Goal: Transaction & Acquisition: Purchase product/service

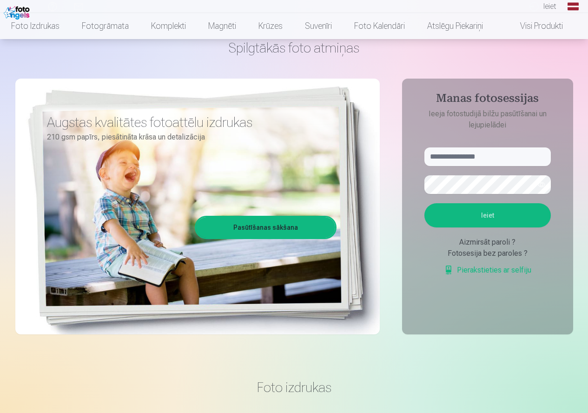
scroll to position [46, 0]
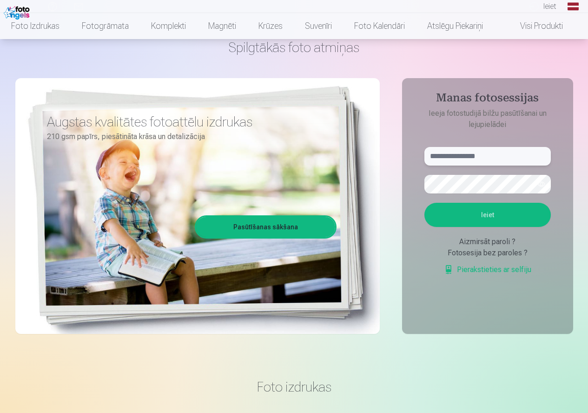
click at [471, 157] on input "text" at bounding box center [487, 156] width 126 height 19
type input "**********"
click at [544, 188] on button "button" at bounding box center [541, 184] width 18 height 18
click at [461, 211] on button "Ieiet" at bounding box center [487, 215] width 126 height 24
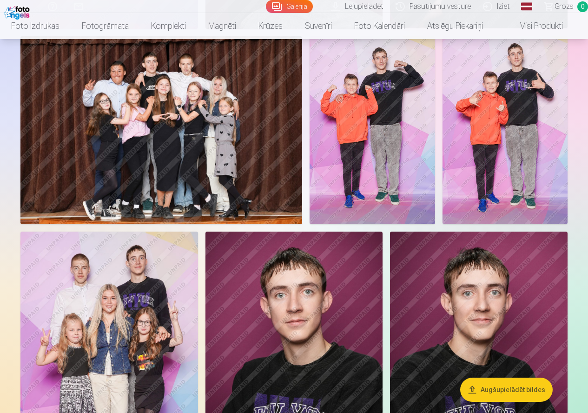
scroll to position [743, 0]
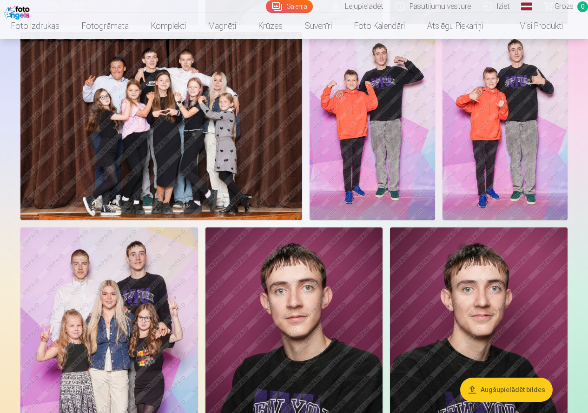
click at [132, 141] on img at bounding box center [161, 126] width 282 height 188
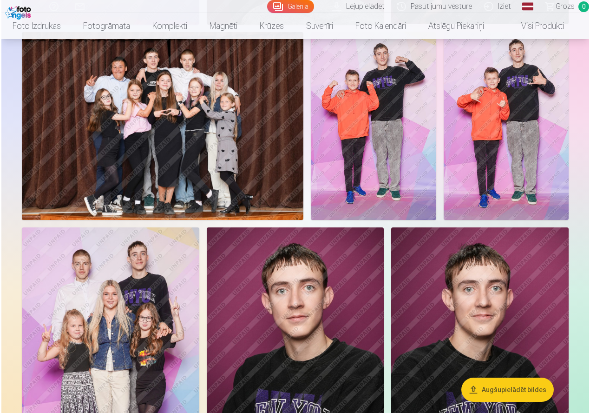
scroll to position [745, 0]
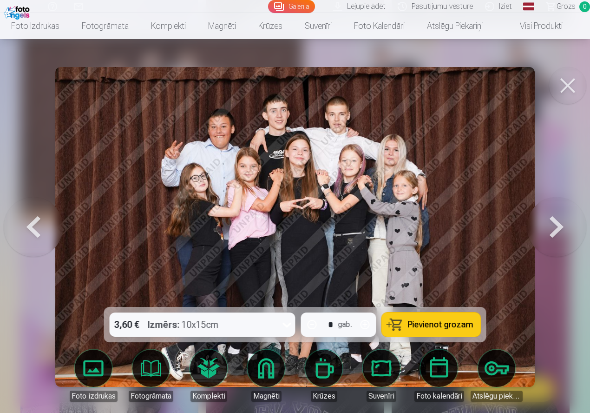
click at [559, 226] on button at bounding box center [556, 226] width 59 height 141
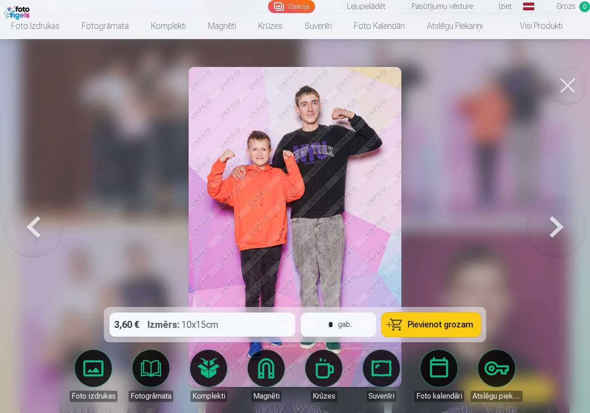
click at [555, 228] on button at bounding box center [556, 226] width 59 height 141
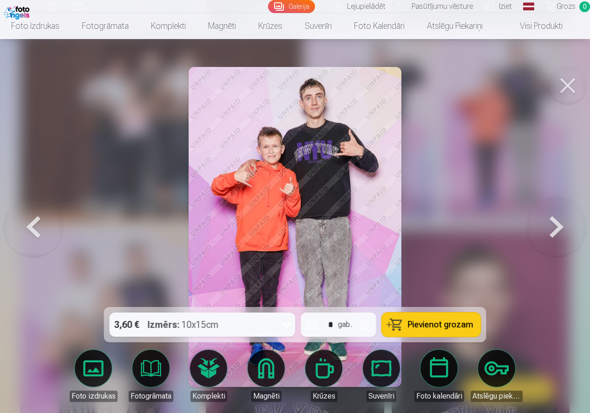
click at [561, 225] on button at bounding box center [556, 226] width 59 height 141
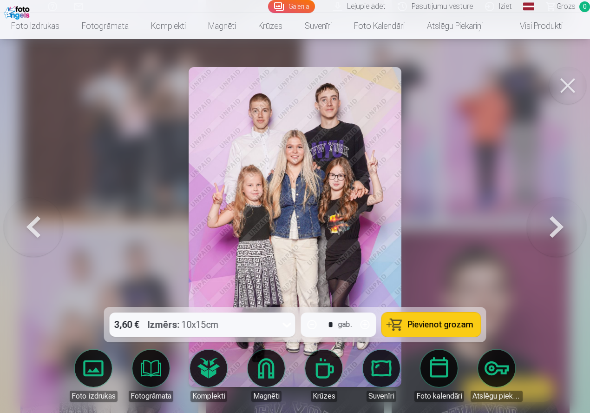
click at [538, 241] on button at bounding box center [556, 226] width 59 height 141
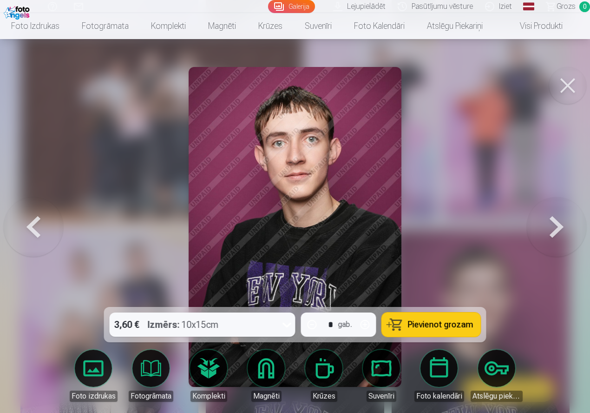
click at [537, 241] on button at bounding box center [556, 226] width 59 height 141
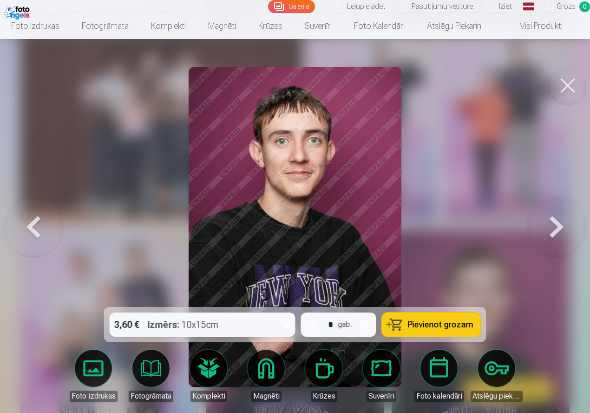
click at [536, 242] on button at bounding box center [556, 226] width 59 height 141
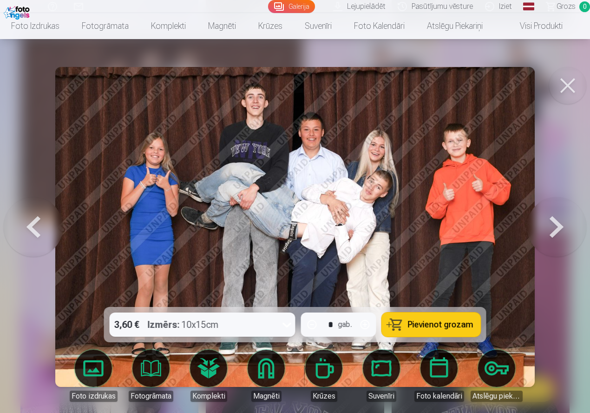
click at [561, 225] on button at bounding box center [556, 226] width 59 height 141
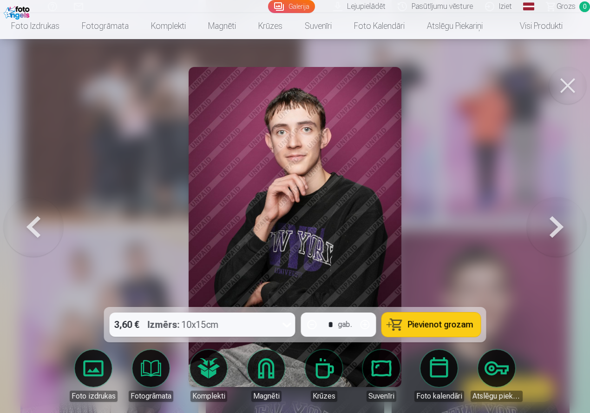
click at [556, 226] on button at bounding box center [556, 226] width 59 height 141
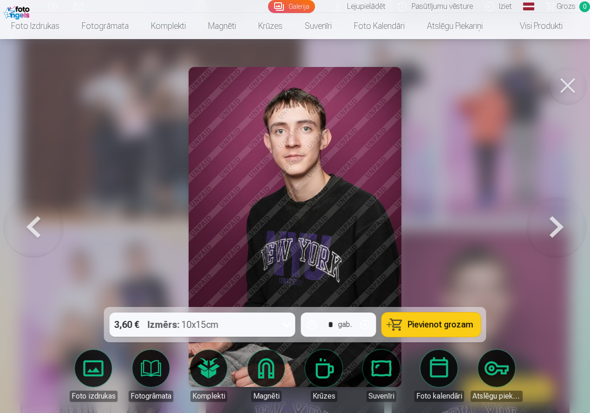
click at [550, 229] on button at bounding box center [556, 226] width 59 height 141
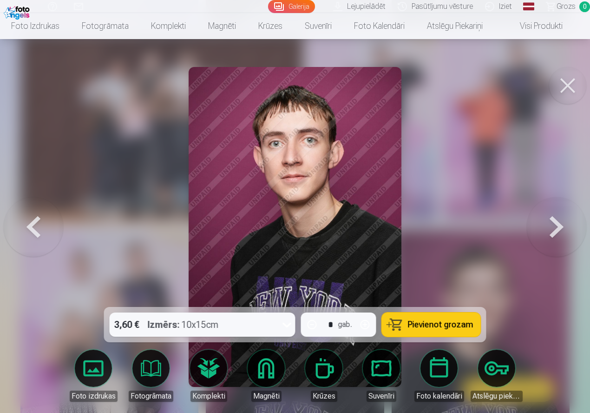
click at [548, 231] on button at bounding box center [556, 226] width 59 height 141
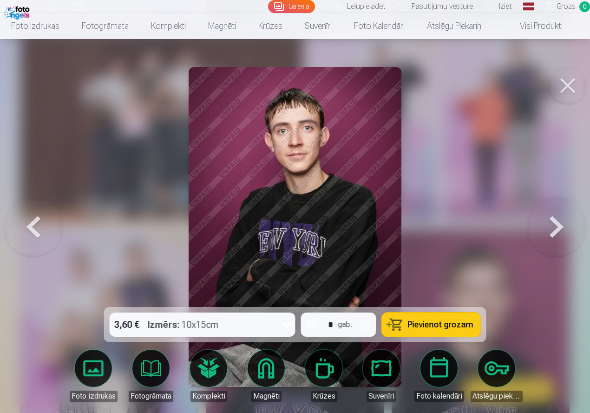
click at [546, 233] on button at bounding box center [556, 226] width 59 height 141
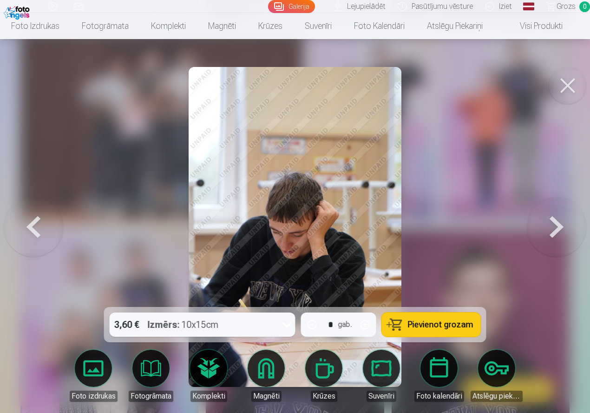
drag, startPoint x: 542, startPoint y: 236, endPoint x: 538, endPoint y: 239, distance: 4.9
click at [539, 238] on button at bounding box center [556, 226] width 59 height 141
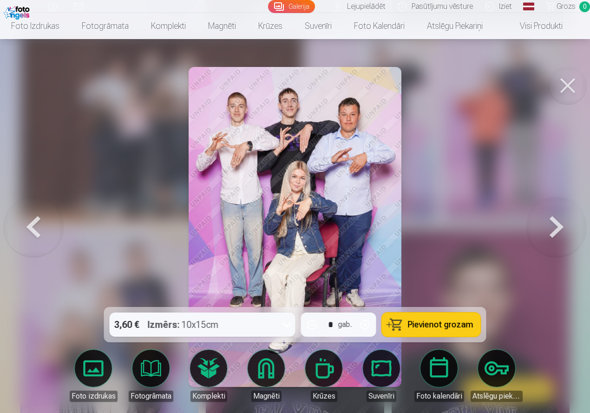
click at [33, 230] on button at bounding box center [33, 226] width 59 height 141
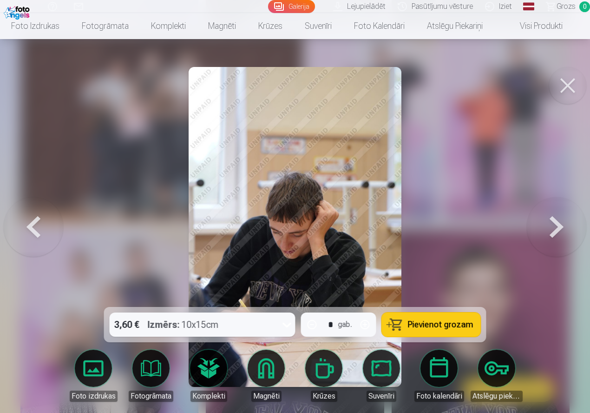
click at [560, 224] on button at bounding box center [556, 226] width 59 height 141
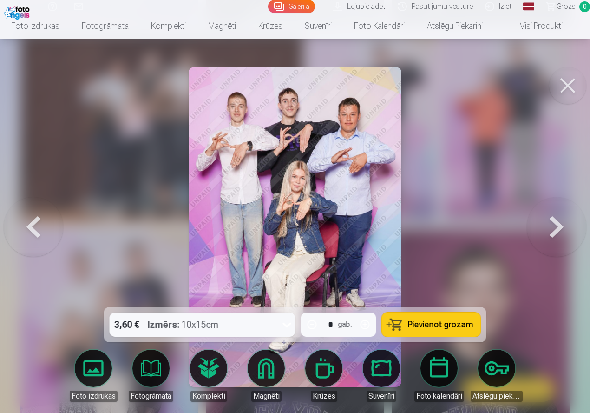
click at [558, 228] on button at bounding box center [556, 226] width 59 height 141
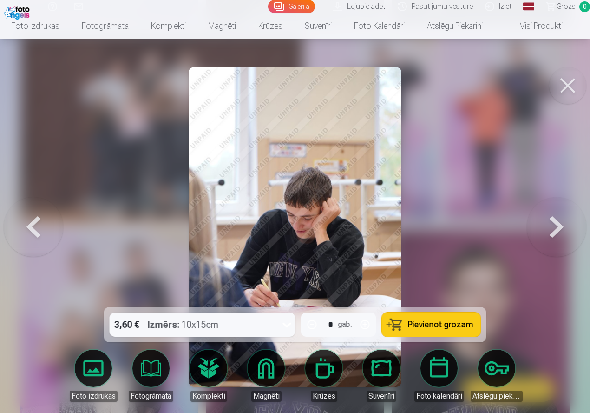
click at [558, 228] on button at bounding box center [556, 226] width 59 height 141
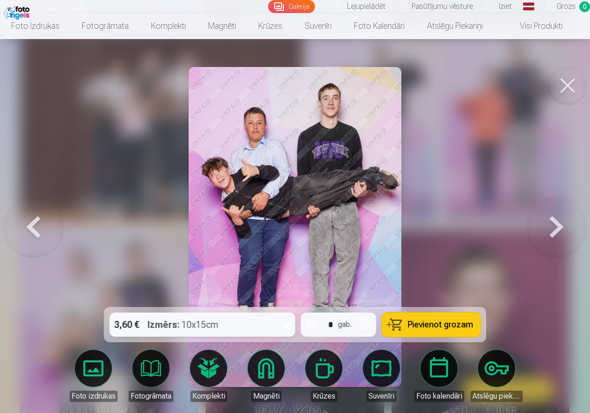
click at [541, 226] on button at bounding box center [556, 226] width 59 height 141
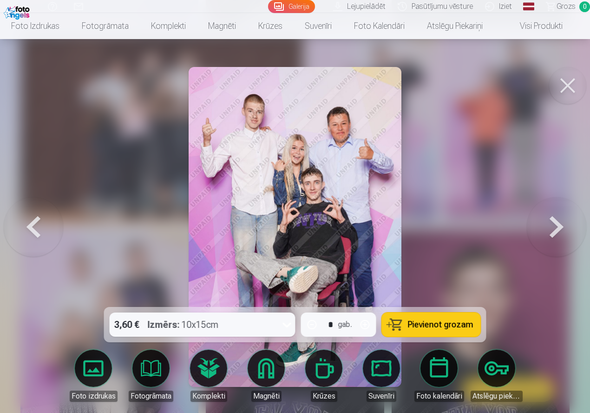
click at [530, 227] on button at bounding box center [556, 226] width 59 height 141
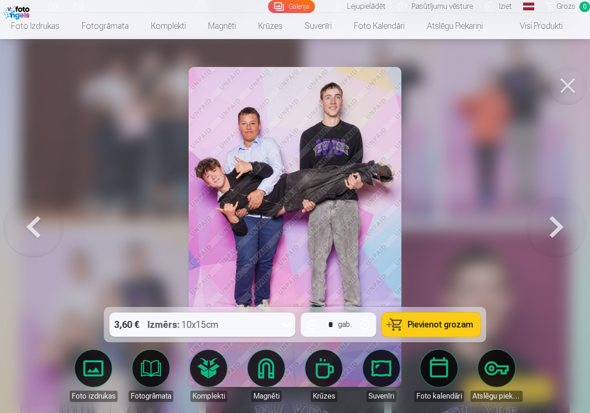
click at [551, 231] on button at bounding box center [556, 226] width 59 height 141
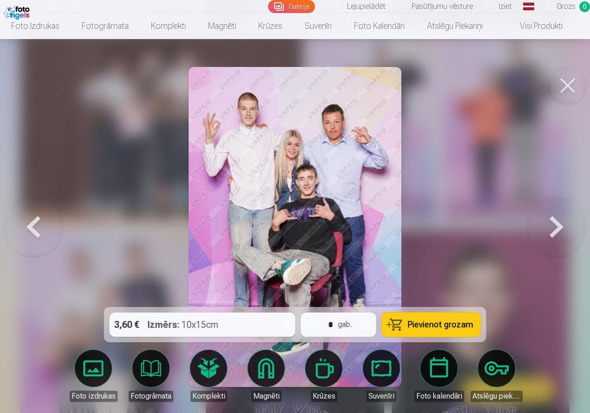
click at [551, 231] on button at bounding box center [556, 226] width 59 height 141
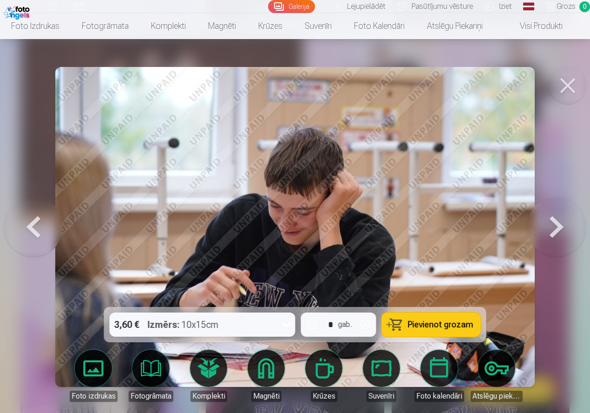
click at [551, 231] on button at bounding box center [556, 226] width 59 height 141
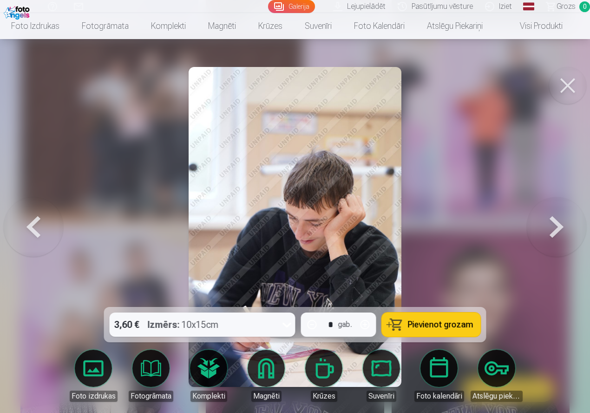
click at [551, 231] on button at bounding box center [556, 226] width 59 height 141
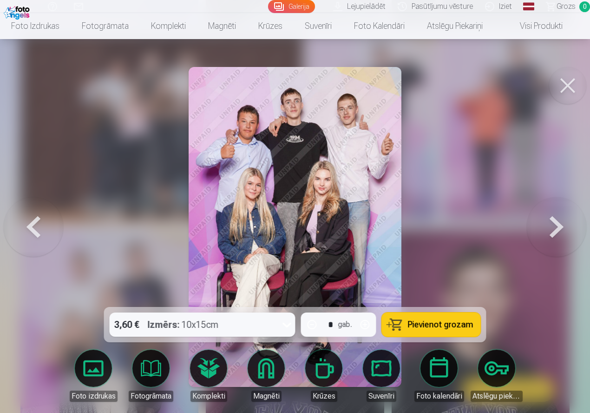
click at [556, 224] on button at bounding box center [556, 226] width 59 height 141
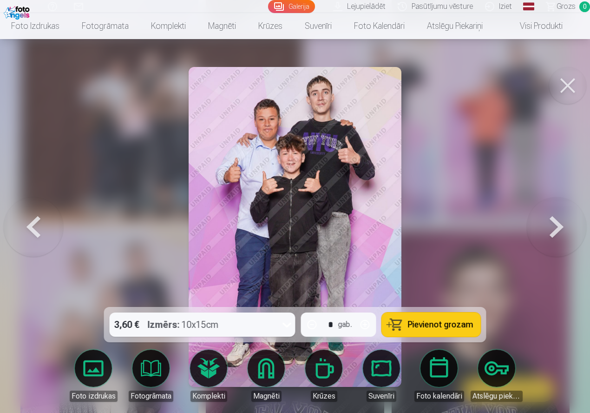
click at [547, 225] on button at bounding box center [556, 226] width 59 height 141
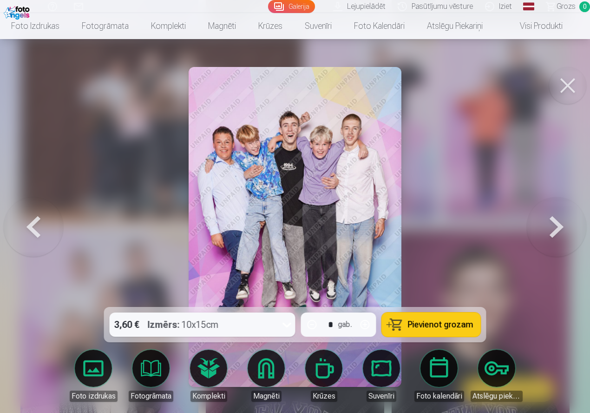
click at [557, 224] on button at bounding box center [556, 226] width 59 height 141
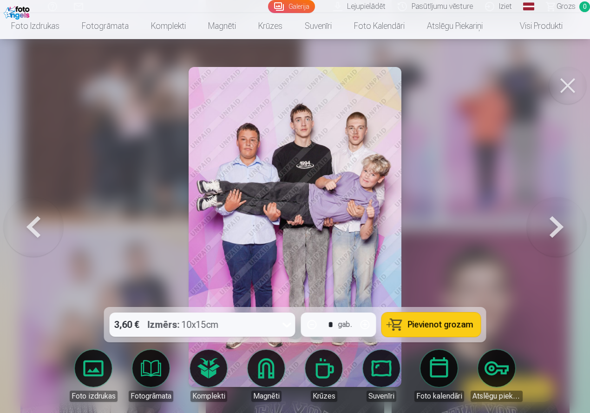
click at [553, 230] on button at bounding box center [556, 226] width 59 height 141
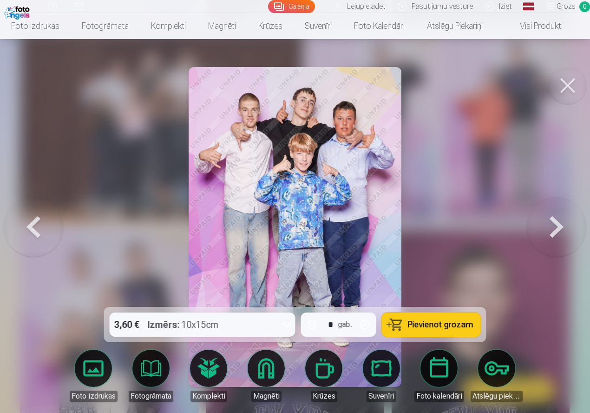
click at [531, 231] on button at bounding box center [556, 226] width 59 height 141
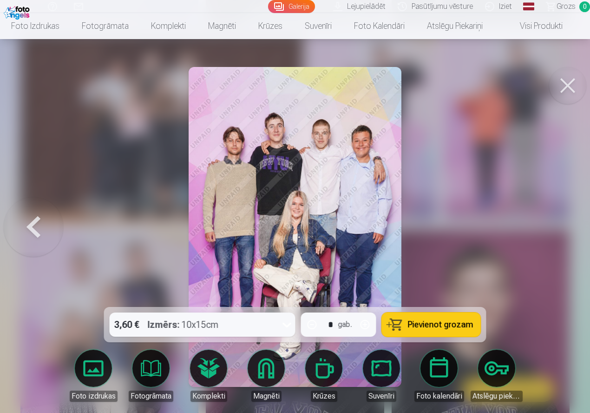
drag, startPoint x: 494, startPoint y: 221, endPoint x: 536, endPoint y: 234, distance: 43.3
click at [536, 234] on div at bounding box center [295, 206] width 590 height 413
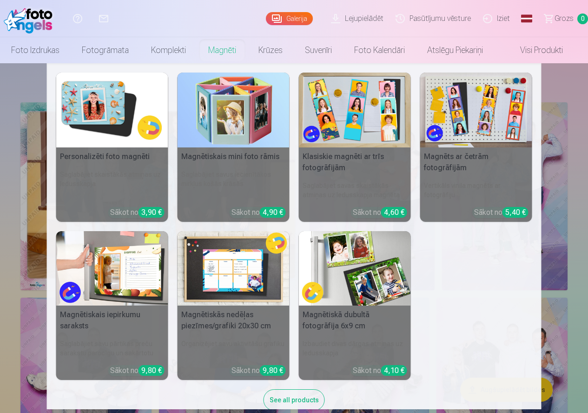
click at [231, 52] on link "Magnēti" at bounding box center [222, 50] width 50 height 26
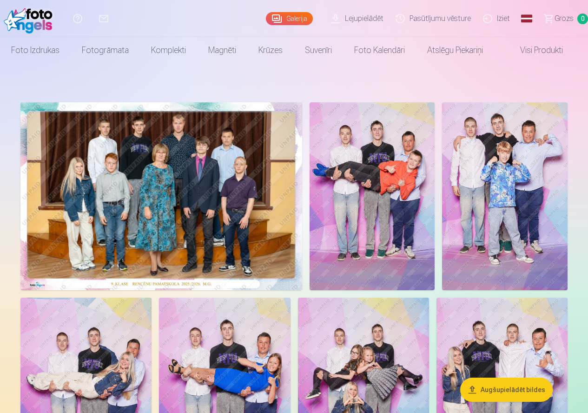
click at [459, 20] on link "Pasūtījumu vēsture" at bounding box center [434, 18] width 87 height 37
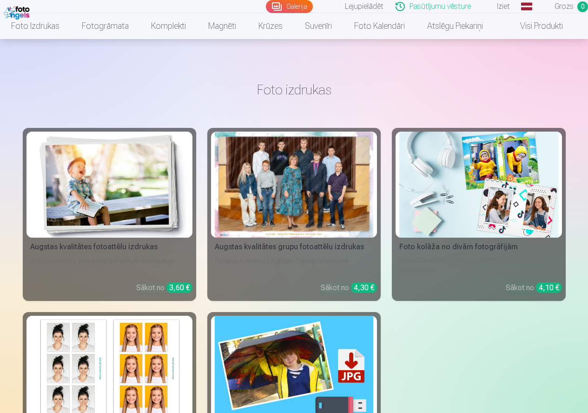
scroll to position [186, 0]
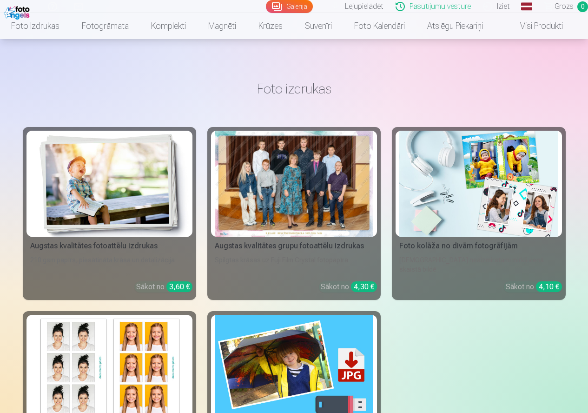
click at [300, 7] on link "Galerija" at bounding box center [289, 6] width 47 height 13
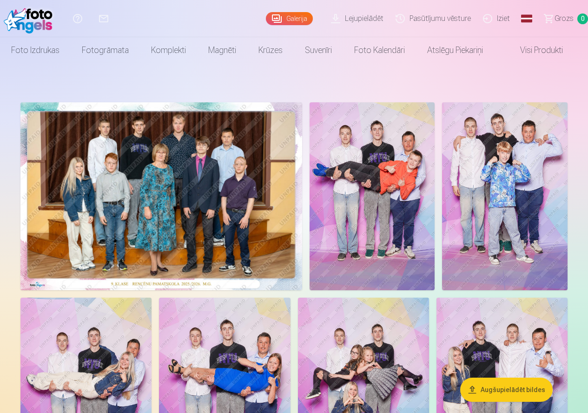
click at [181, 152] on img at bounding box center [161, 196] width 282 height 188
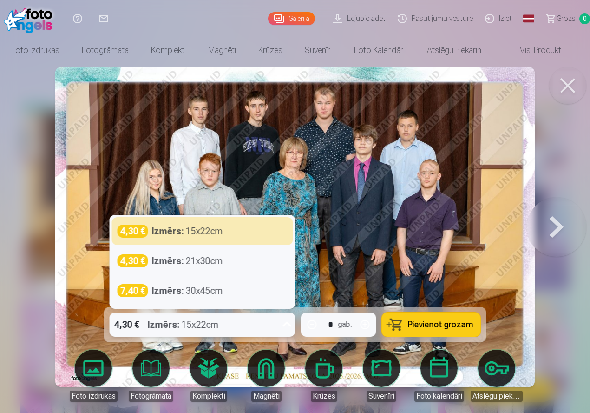
click at [290, 325] on icon at bounding box center [287, 324] width 15 height 15
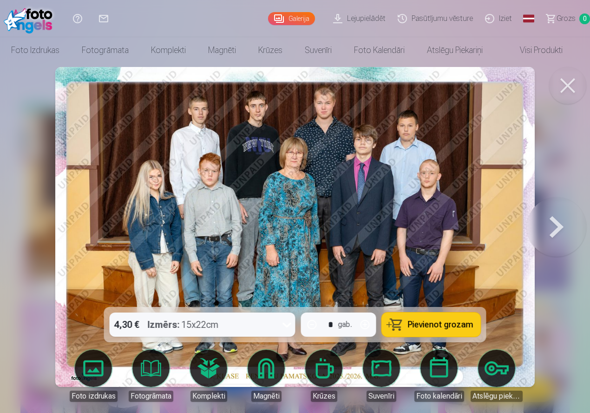
click at [421, 325] on span "Pievienot grozam" at bounding box center [441, 324] width 66 height 8
click at [559, 228] on button at bounding box center [556, 226] width 59 height 141
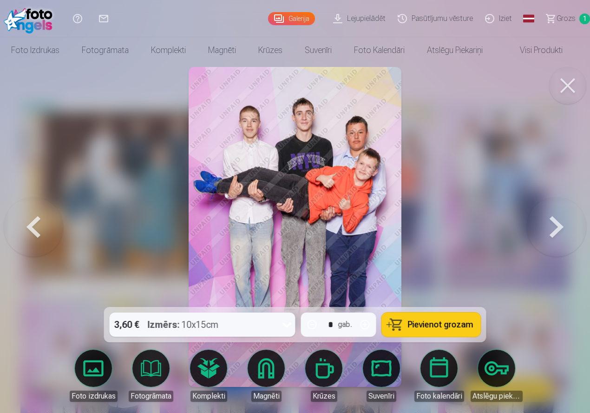
click at [441, 326] on span "Pievienot grozam" at bounding box center [441, 324] width 66 height 8
click at [553, 228] on button at bounding box center [556, 226] width 59 height 141
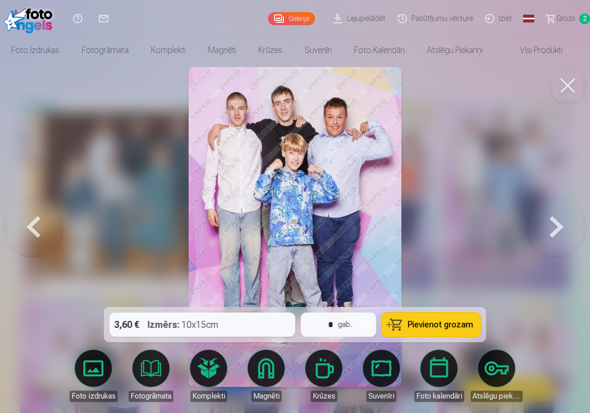
click at [551, 228] on button at bounding box center [556, 226] width 59 height 141
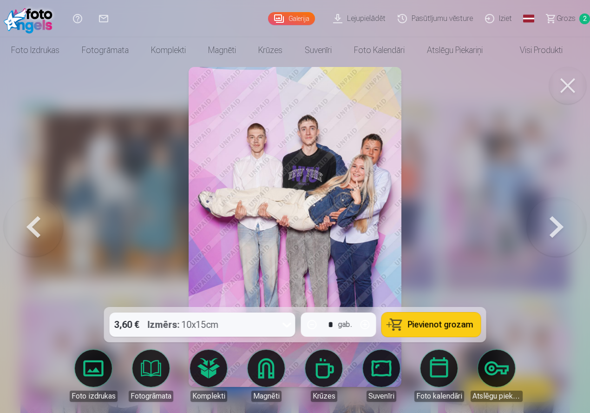
click at [560, 230] on button at bounding box center [556, 226] width 59 height 141
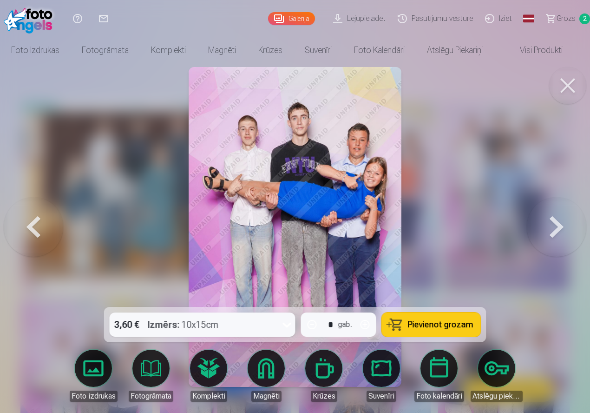
click at [560, 230] on button at bounding box center [556, 226] width 59 height 141
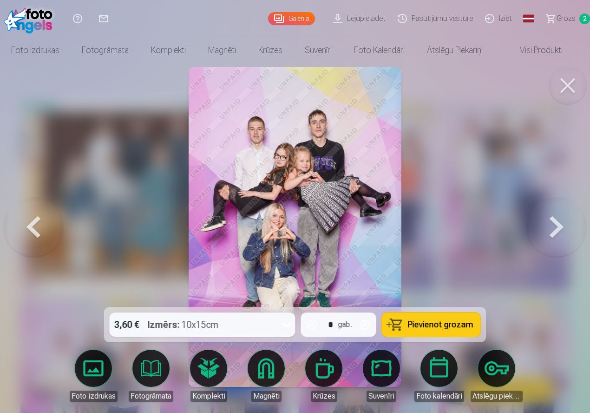
click at [558, 231] on button at bounding box center [556, 226] width 59 height 141
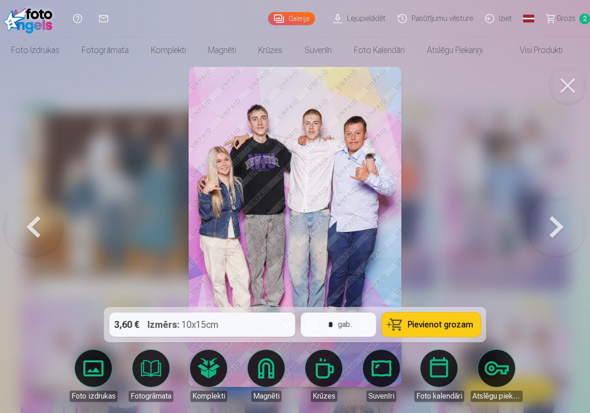
click at [541, 233] on button at bounding box center [556, 226] width 59 height 141
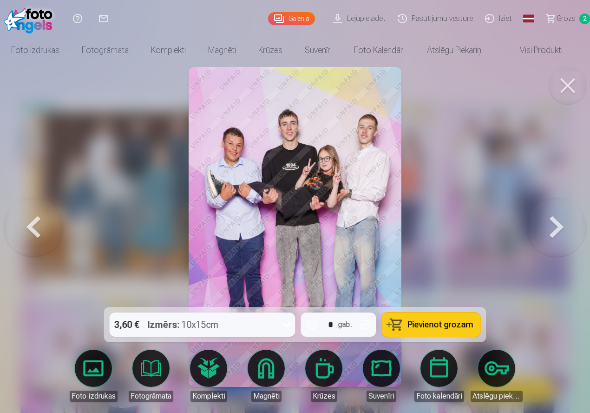
click at [538, 234] on button at bounding box center [556, 226] width 59 height 141
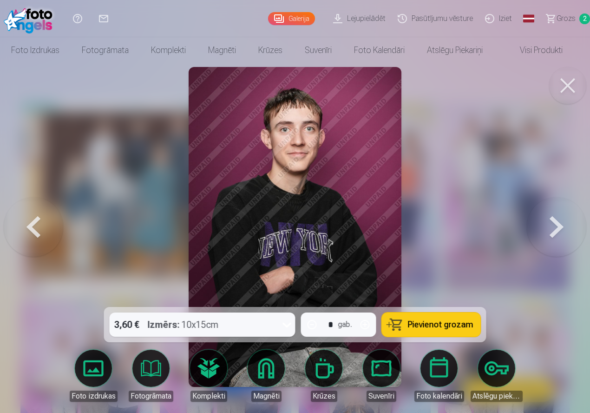
click at [523, 234] on div at bounding box center [295, 206] width 590 height 413
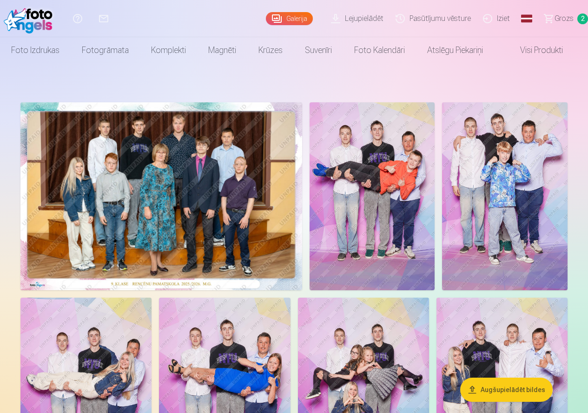
click at [169, 193] on img at bounding box center [161, 196] width 282 height 188
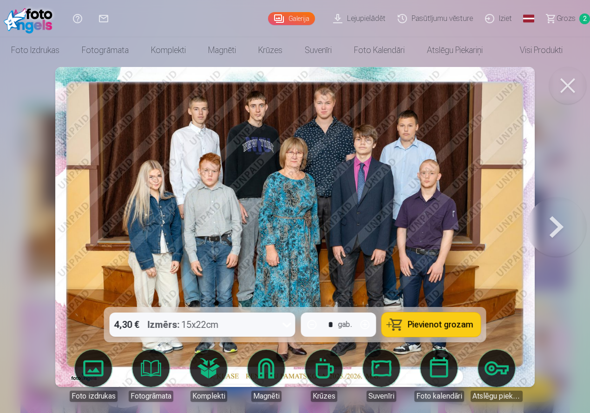
click at [556, 232] on button at bounding box center [556, 226] width 59 height 141
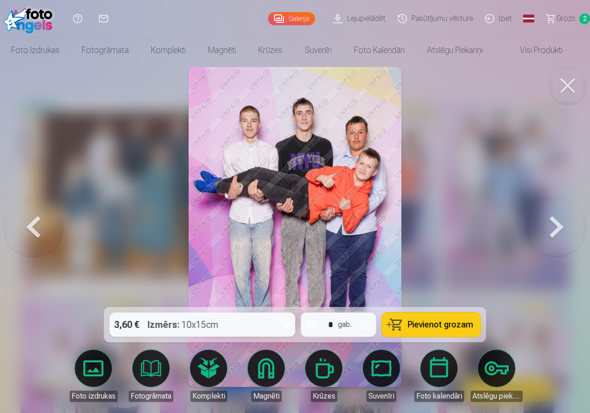
click at [556, 232] on button at bounding box center [556, 226] width 59 height 141
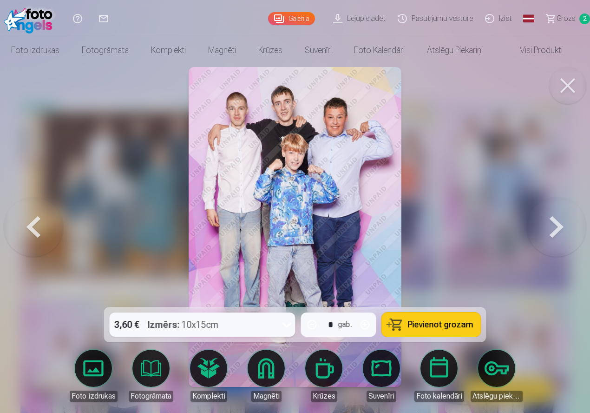
click at [556, 232] on button at bounding box center [556, 226] width 59 height 141
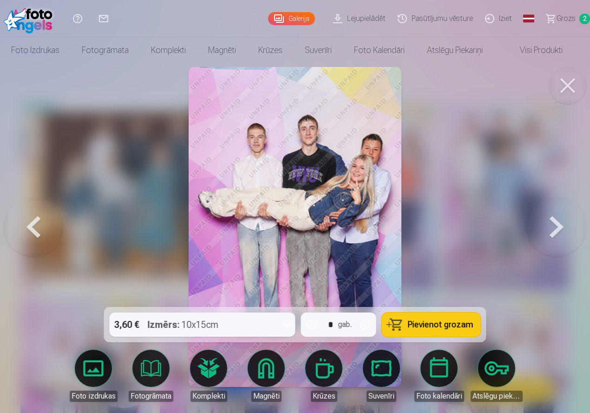
click at [555, 232] on button at bounding box center [556, 226] width 59 height 141
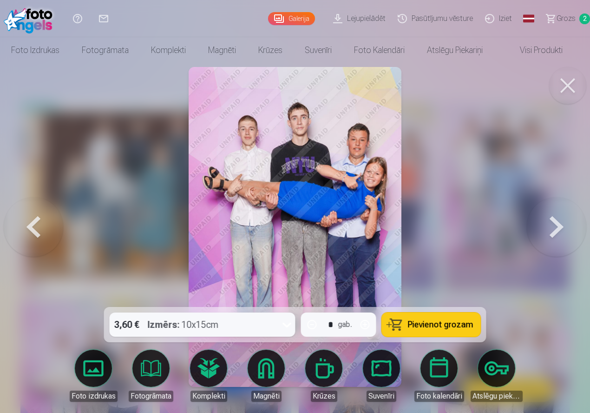
click at [555, 233] on button at bounding box center [556, 226] width 59 height 141
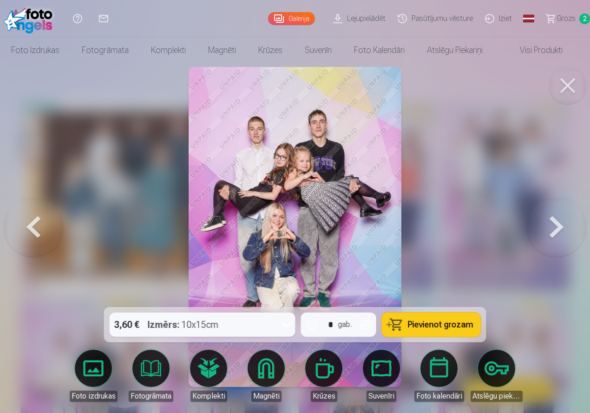
click at [555, 233] on button at bounding box center [556, 226] width 59 height 141
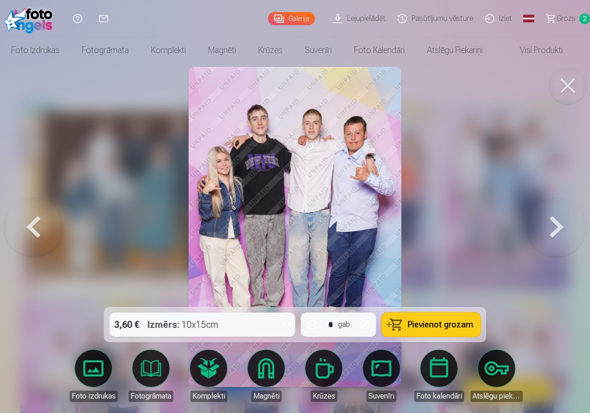
click at [553, 235] on button at bounding box center [556, 226] width 59 height 141
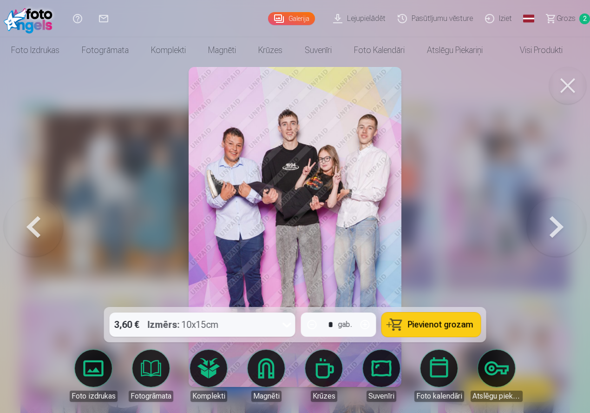
click at [552, 236] on button at bounding box center [556, 226] width 59 height 141
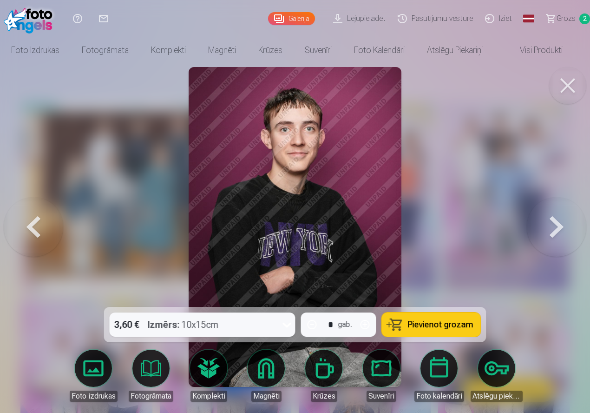
click at [551, 236] on button at bounding box center [556, 226] width 59 height 141
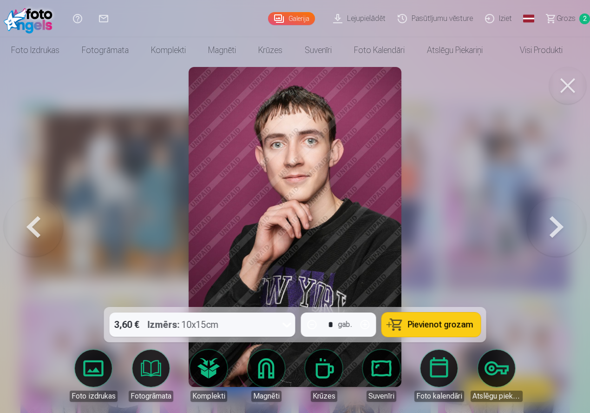
click at [546, 236] on button at bounding box center [556, 226] width 59 height 141
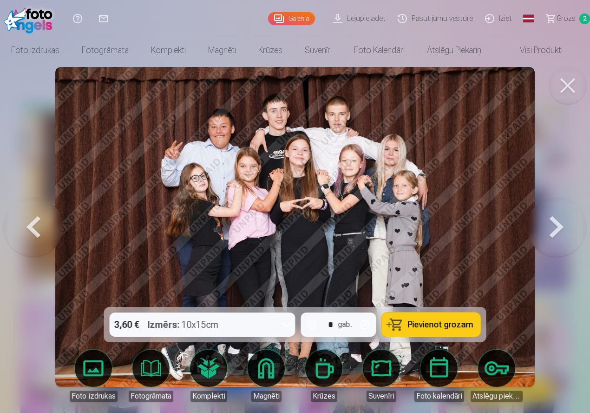
click at [563, 227] on button at bounding box center [556, 226] width 59 height 141
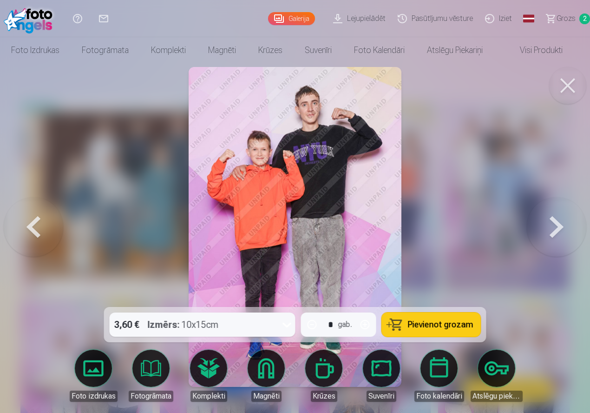
click at [554, 229] on button at bounding box center [556, 226] width 59 height 141
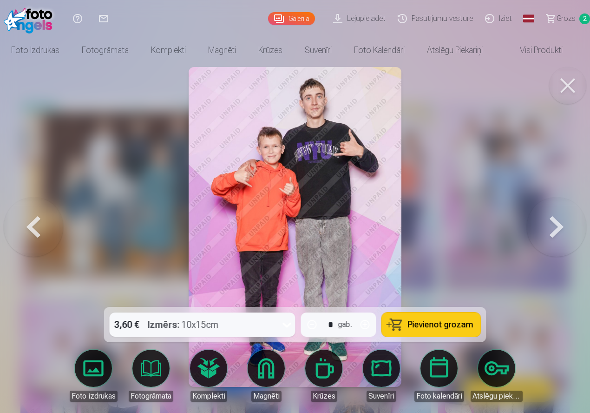
click at [34, 223] on button at bounding box center [33, 226] width 59 height 141
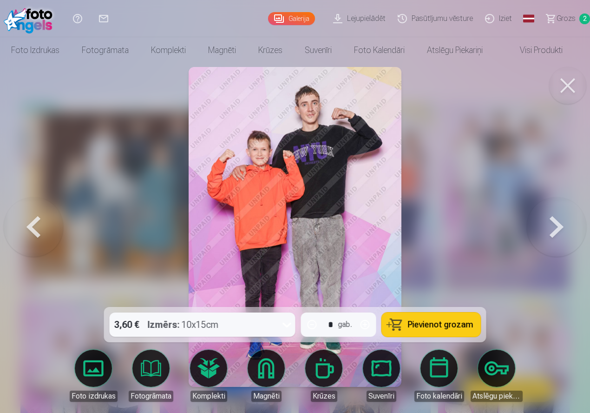
click at [561, 226] on button at bounding box center [556, 226] width 59 height 141
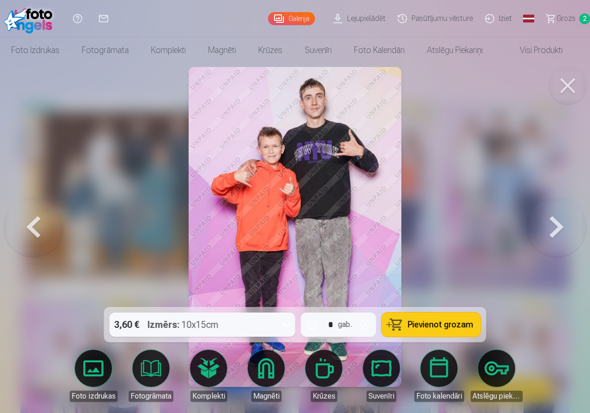
click at [31, 225] on button at bounding box center [33, 226] width 59 height 141
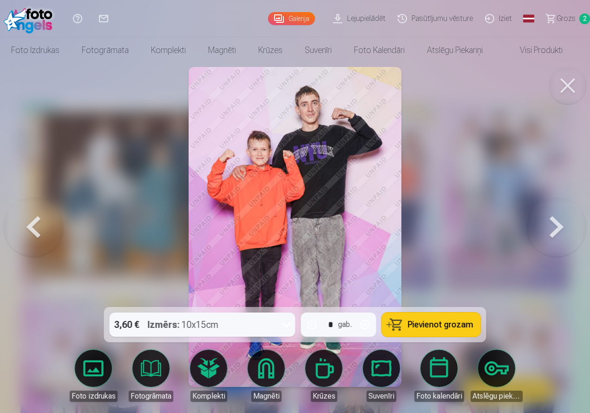
click at [552, 229] on button at bounding box center [556, 226] width 59 height 141
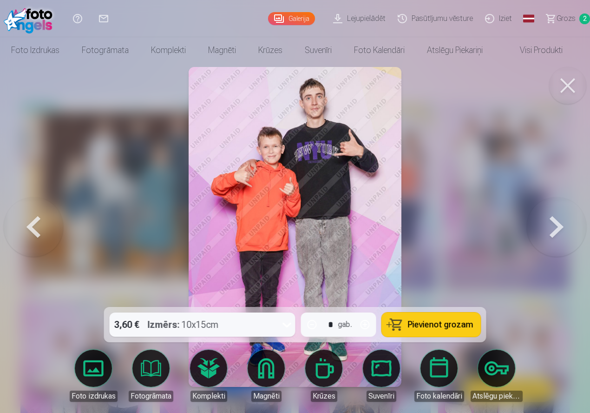
click at [37, 228] on button at bounding box center [33, 226] width 59 height 141
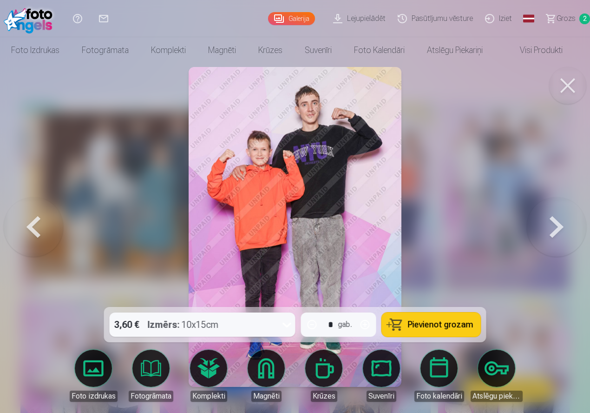
click at [551, 226] on button at bounding box center [556, 226] width 59 height 141
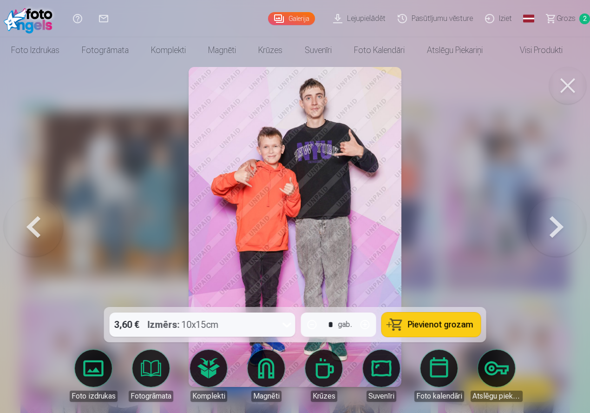
click at [457, 326] on span "Pievienot grozam" at bounding box center [441, 324] width 66 height 8
click at [558, 221] on button at bounding box center [556, 226] width 59 height 141
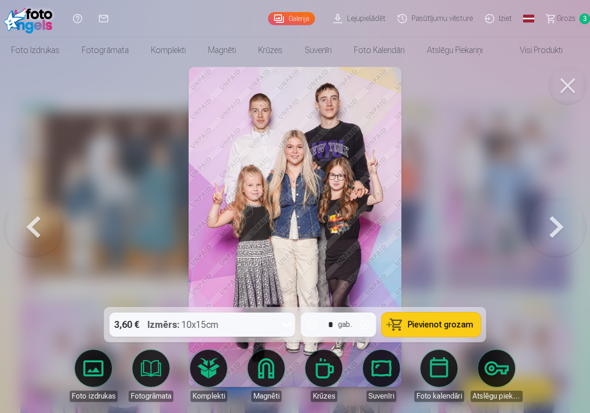
click at [553, 226] on button at bounding box center [556, 226] width 59 height 141
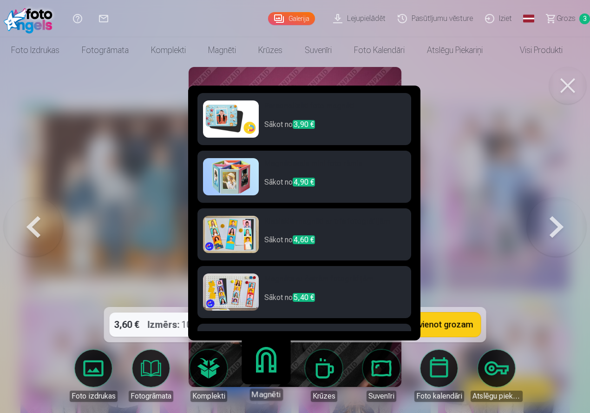
click at [268, 368] on link "Magnēti" at bounding box center [265, 371] width 57 height 57
click at [284, 107] on h6 "Personalizēti foto magnēti" at bounding box center [334, 109] width 141 height 19
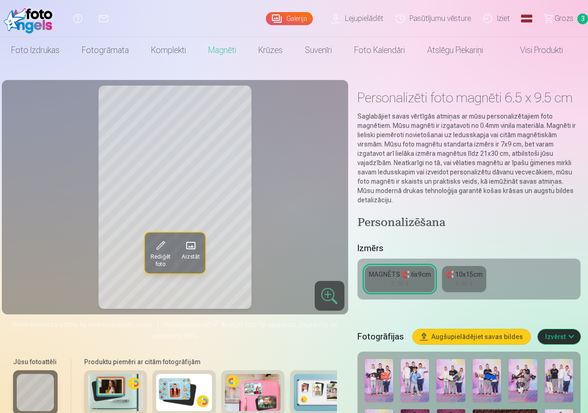
click at [388, 285] on link "MAGNĒTS 🧲 6x9cm 3,90 €" at bounding box center [400, 279] width 70 height 26
click at [160, 253] on span "Rediģēt foto" at bounding box center [160, 260] width 20 height 15
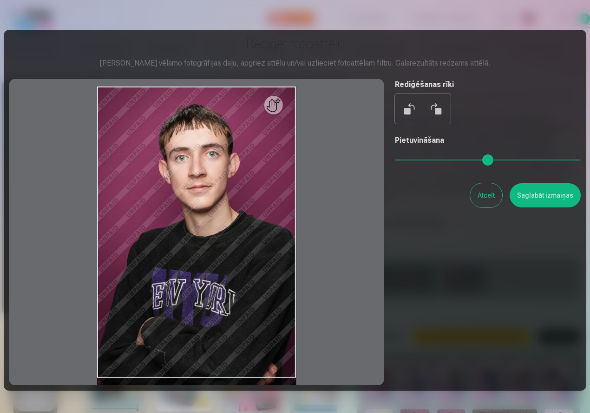
click at [486, 197] on button "Atcelt" at bounding box center [486, 195] width 32 height 24
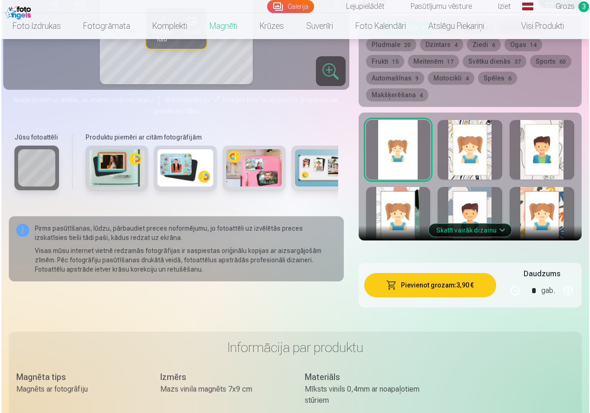
scroll to position [511, 0]
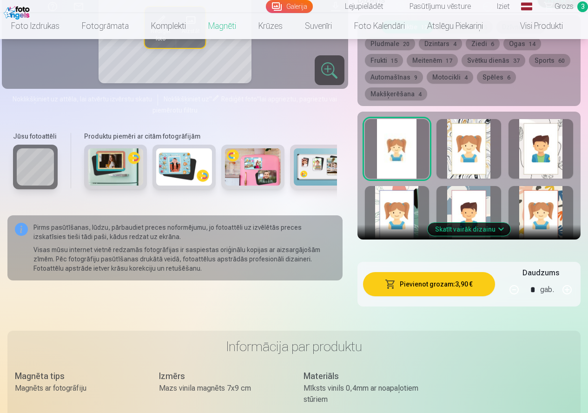
click at [440, 285] on button "Pievienot grozam : 3,90 €" at bounding box center [429, 284] width 132 height 24
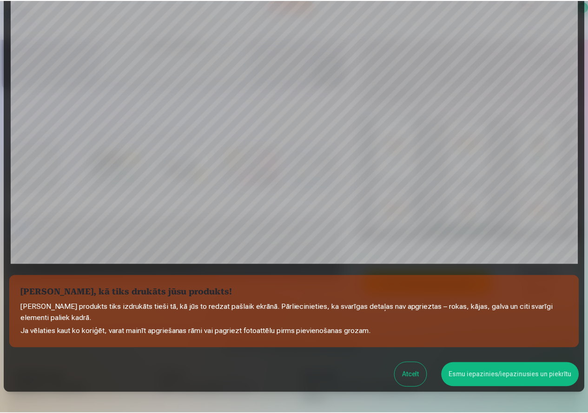
scroll to position [223, 0]
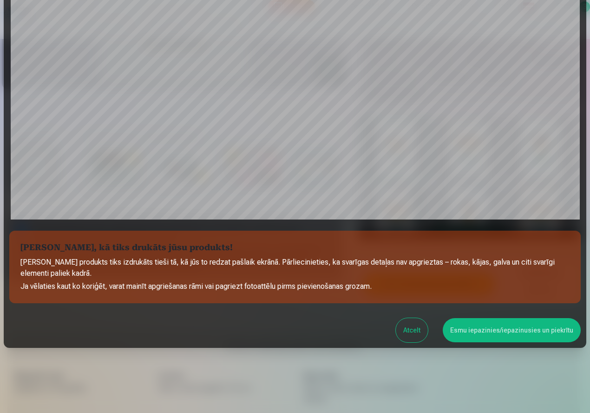
click at [493, 328] on button "Esmu iepazinies/iepazinusies un piekrītu" at bounding box center [512, 330] width 138 height 24
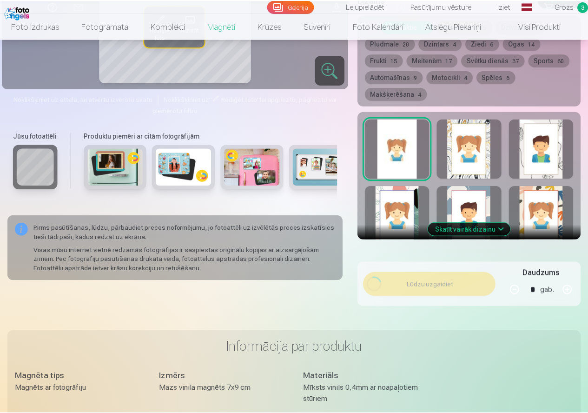
scroll to position [221, 0]
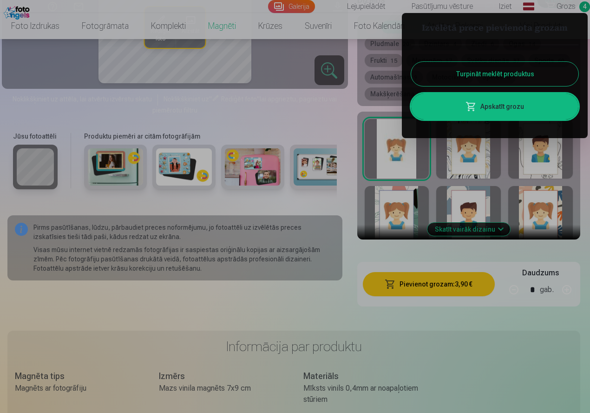
click at [494, 72] on button "Turpināt meklēt produktus" at bounding box center [494, 74] width 167 height 24
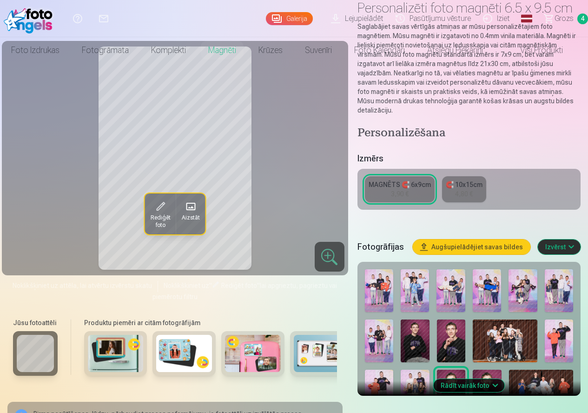
scroll to position [0, 0]
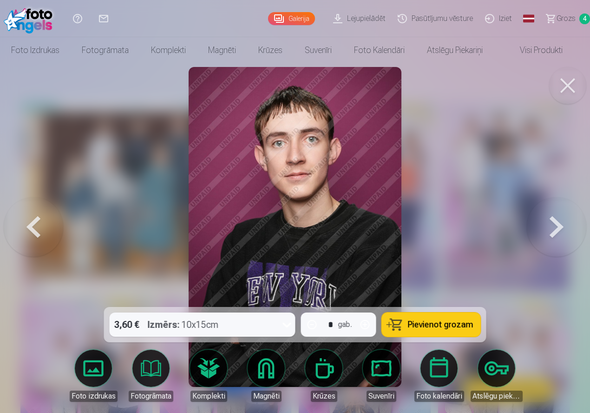
click at [552, 227] on button at bounding box center [556, 226] width 59 height 141
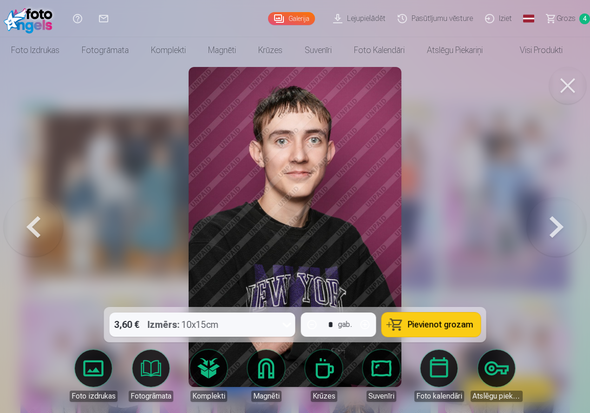
click at [37, 226] on button at bounding box center [33, 226] width 59 height 141
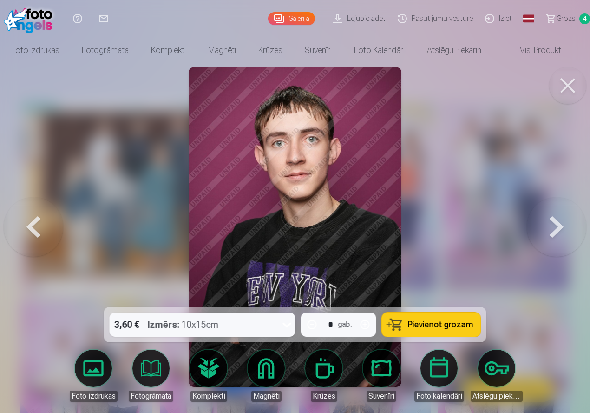
click at [558, 227] on button at bounding box center [556, 226] width 59 height 141
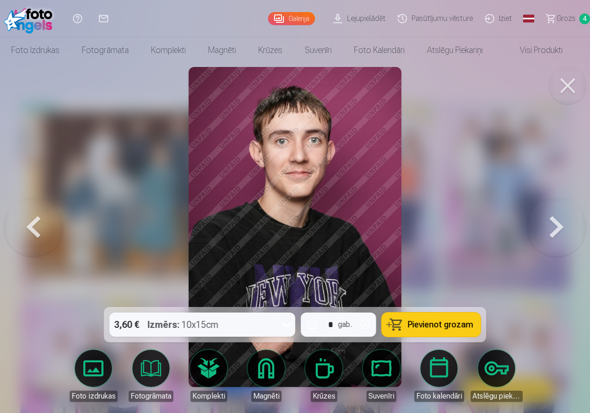
click at [555, 227] on button at bounding box center [556, 226] width 59 height 141
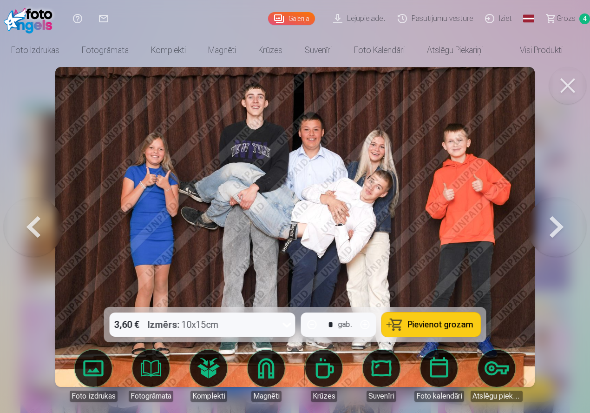
drag, startPoint x: 434, startPoint y: 323, endPoint x: 413, endPoint y: 329, distance: 22.2
click at [433, 323] on span "Pievienot grozam" at bounding box center [441, 324] width 66 height 8
click at [557, 228] on button at bounding box center [556, 226] width 59 height 141
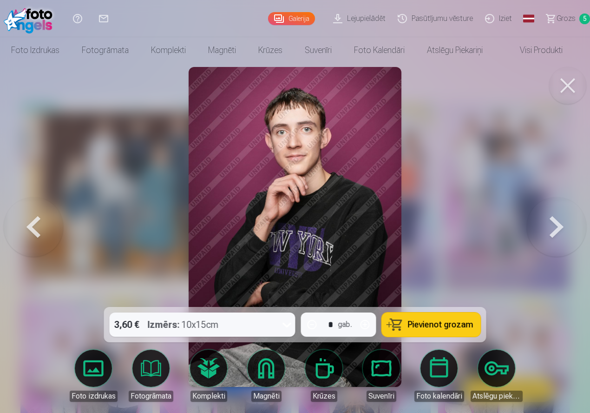
click at [552, 228] on button at bounding box center [556, 226] width 59 height 141
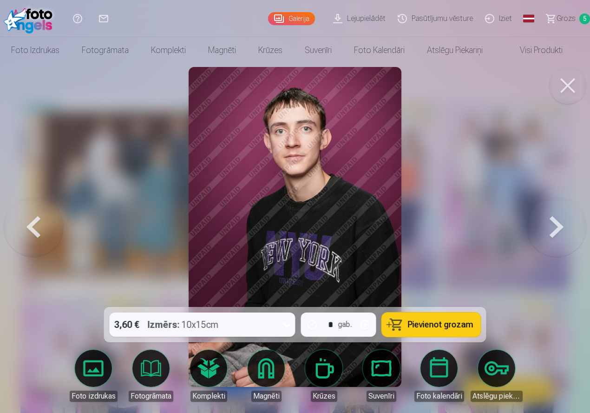
click at [33, 224] on button at bounding box center [33, 226] width 59 height 141
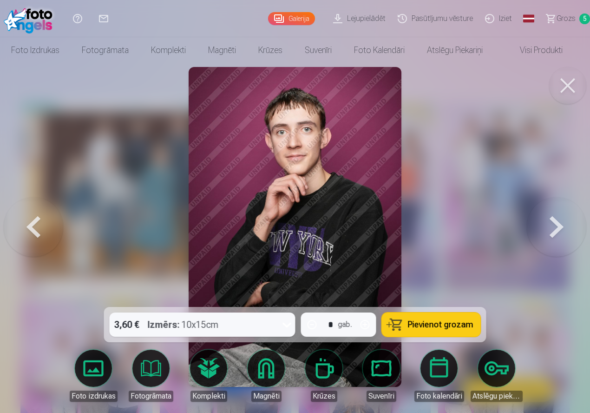
click at [432, 326] on span "Pievienot grozam" at bounding box center [441, 324] width 66 height 8
drag, startPoint x: 561, startPoint y: 229, endPoint x: 556, endPoint y: 230, distance: 5.6
click at [561, 229] on button at bounding box center [556, 226] width 59 height 141
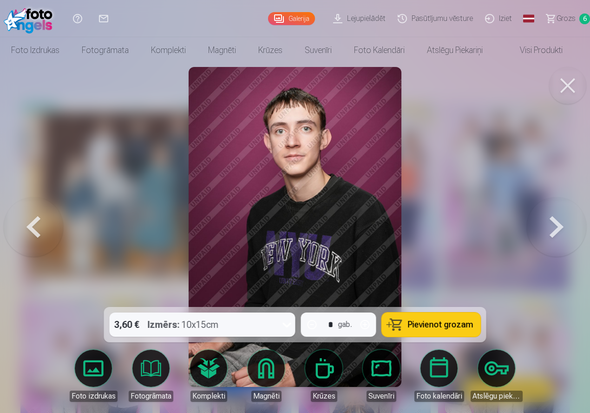
click at [545, 229] on button at bounding box center [556, 226] width 59 height 141
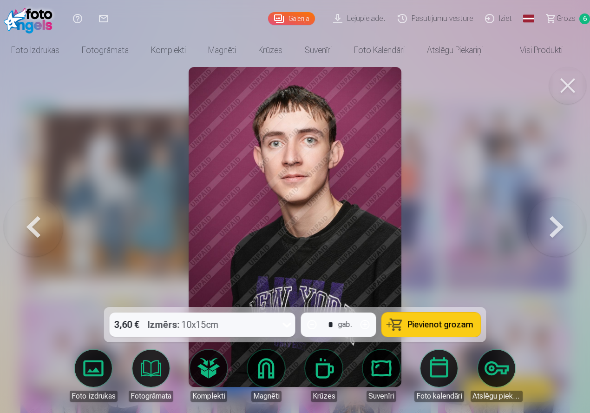
click at [545, 229] on button at bounding box center [556, 226] width 59 height 141
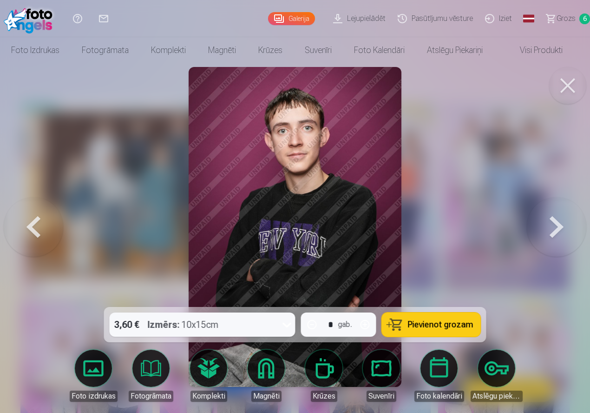
click at [543, 230] on button at bounding box center [556, 226] width 59 height 141
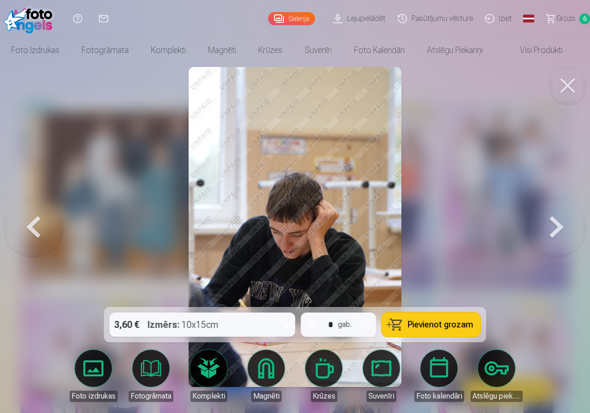
click at [540, 230] on button at bounding box center [556, 226] width 59 height 141
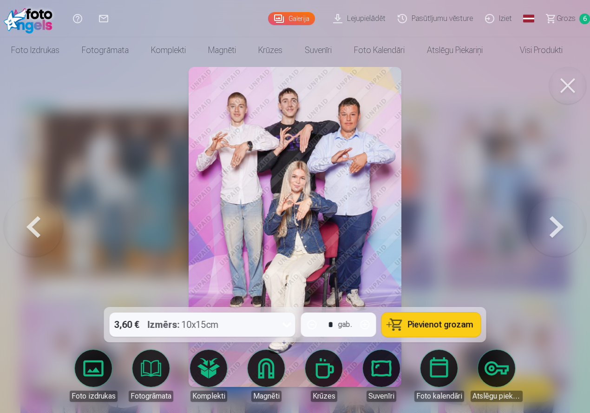
click at [446, 323] on span "Pievienot grozam" at bounding box center [441, 324] width 66 height 8
click at [562, 226] on button at bounding box center [556, 226] width 59 height 141
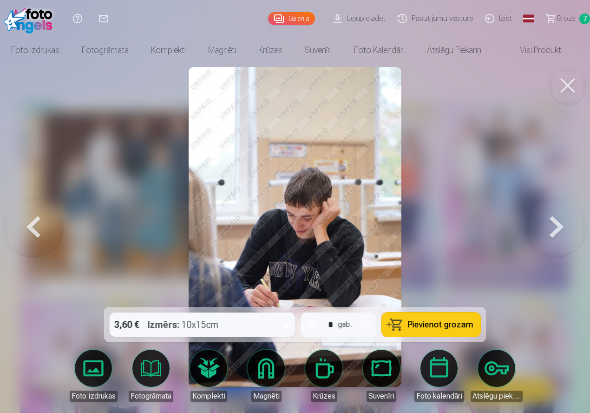
click at [553, 228] on button at bounding box center [556, 226] width 59 height 141
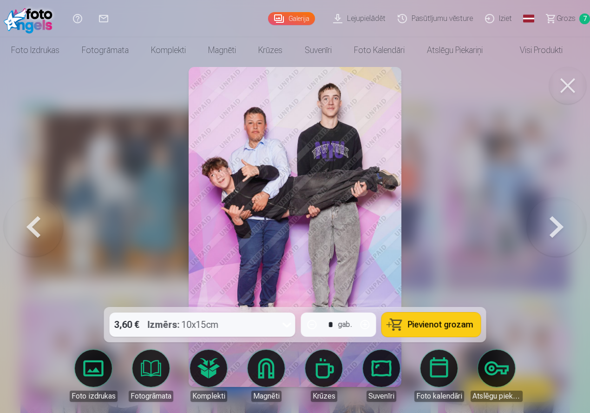
click at [523, 223] on div at bounding box center [295, 206] width 590 height 413
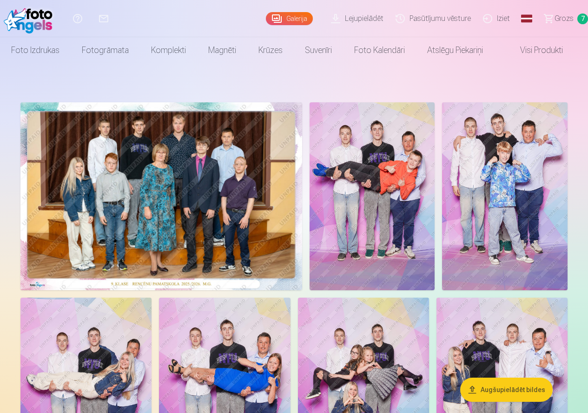
click at [561, 17] on span "Grozs" at bounding box center [563, 18] width 19 height 11
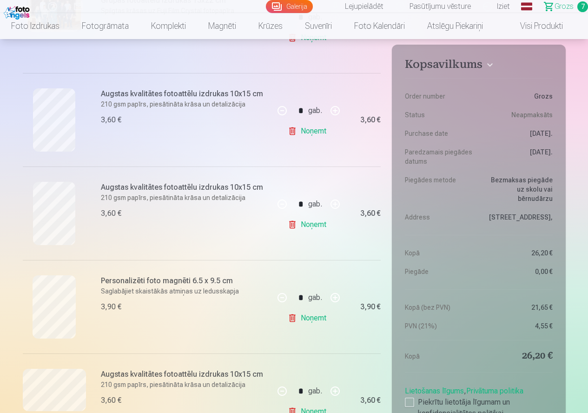
scroll to position [279, 0]
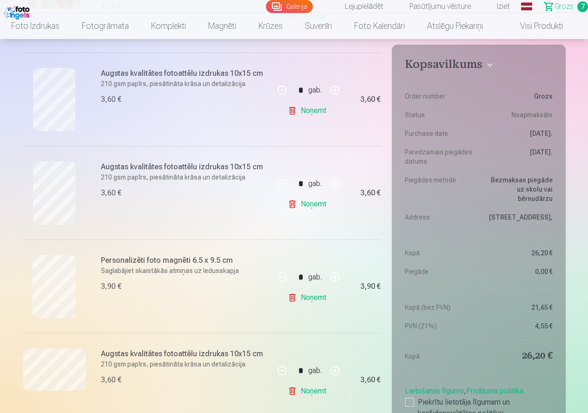
click at [333, 181] on button "button" at bounding box center [335, 183] width 22 height 22
type input "*"
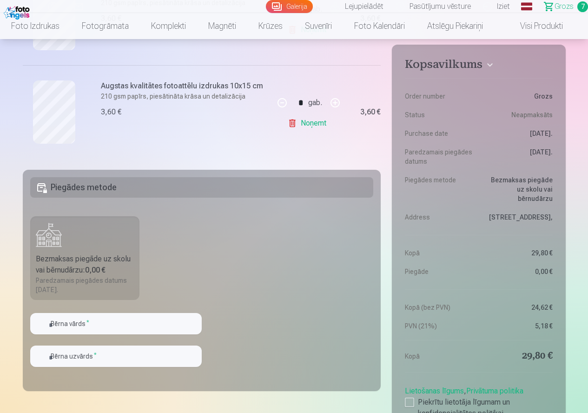
scroll to position [743, 0]
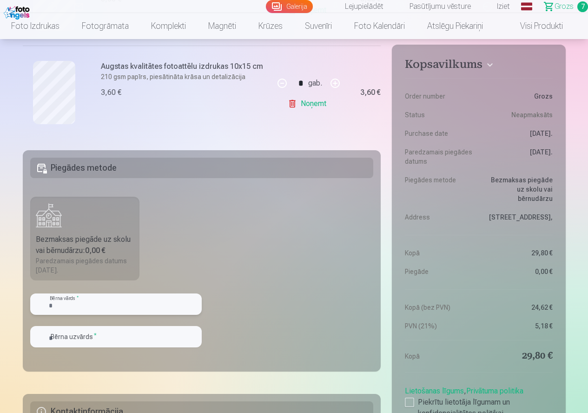
click at [116, 302] on input "text" at bounding box center [115, 303] width 171 height 21
type input "*"
type input "******"
click at [66, 337] on input "text" at bounding box center [115, 336] width 171 height 21
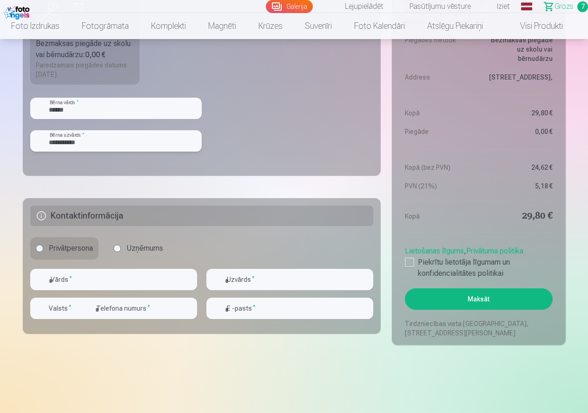
scroll to position [976, 0]
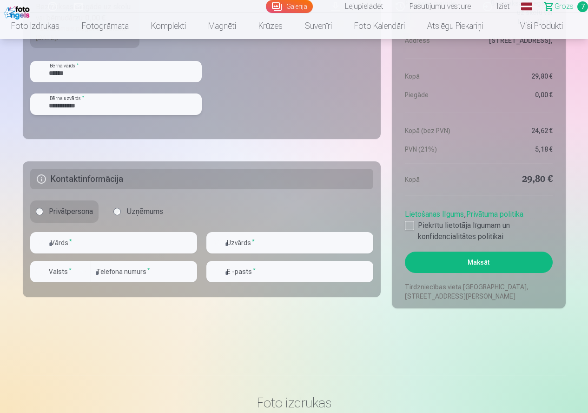
type input "**********"
click at [76, 242] on input "text" at bounding box center [113, 242] width 167 height 21
type input "*******"
type input "**********"
type input "********"
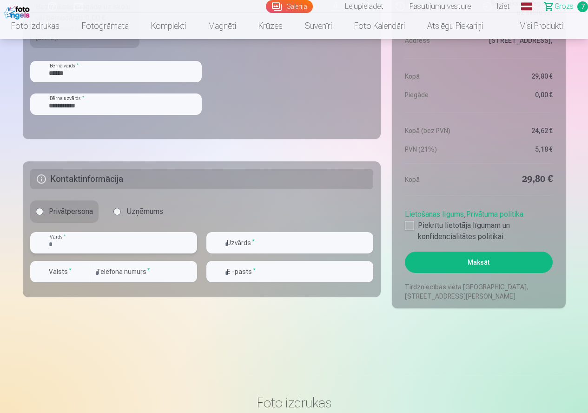
type input "**********"
click at [408, 225] on div at bounding box center [409, 225] width 9 height 9
click at [483, 262] on button "Maksāt" at bounding box center [478, 261] width 147 height 21
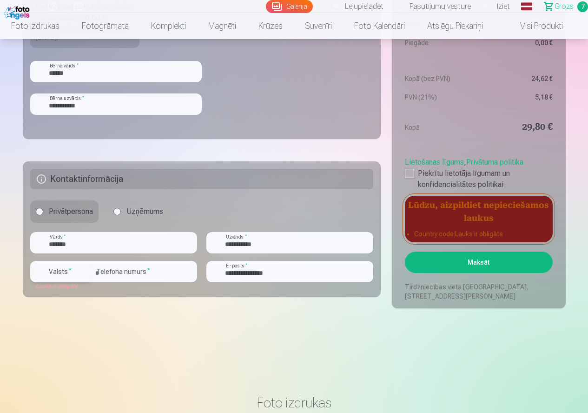
click at [85, 269] on div "button" at bounding box center [83, 271] width 11 height 11
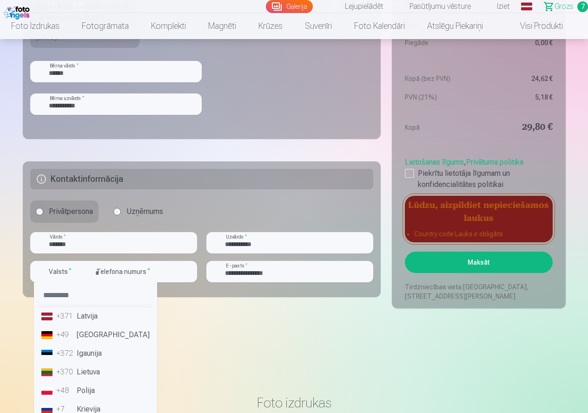
click at [88, 316] on li "+371 Latvija" at bounding box center [96, 316] width 116 height 19
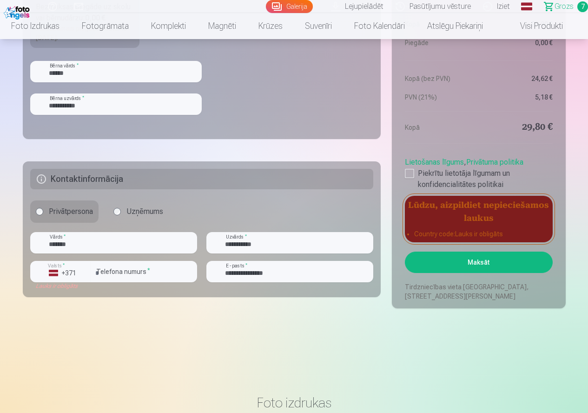
click at [477, 263] on button "Maksāt" at bounding box center [478, 261] width 147 height 21
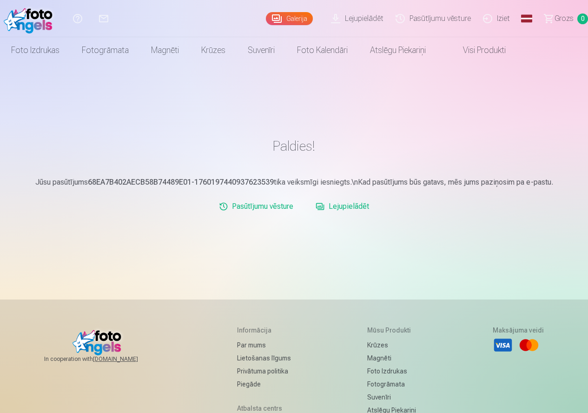
click at [31, 17] on img at bounding box center [30, 19] width 53 height 30
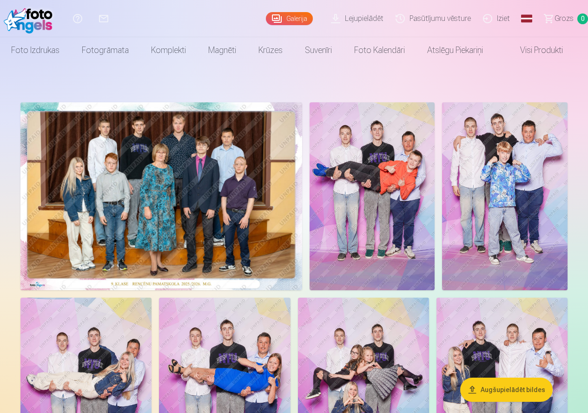
click at [33, 18] on img at bounding box center [30, 19] width 53 height 30
click at [82, 16] on link "Palīdzības centrs" at bounding box center [78, 18] width 26 height 37
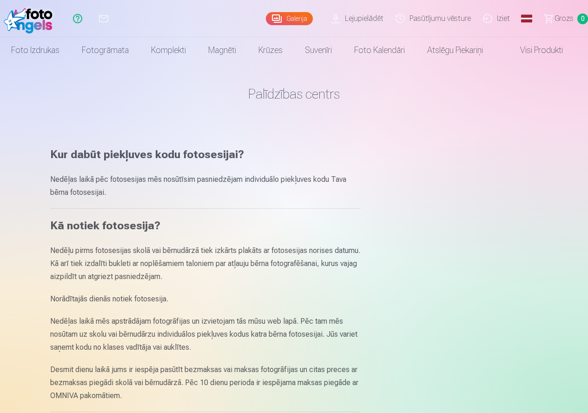
click at [20, 18] on img at bounding box center [30, 19] width 53 height 30
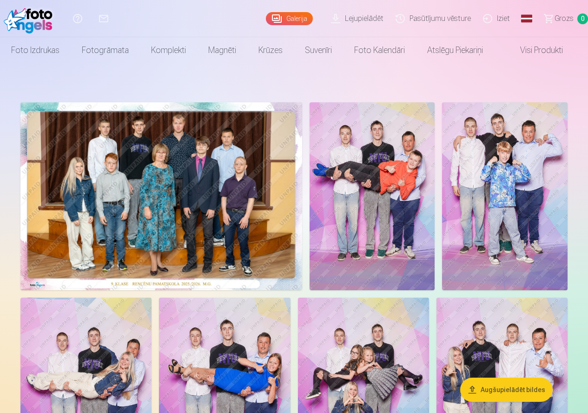
click at [21, 18] on img at bounding box center [30, 19] width 53 height 30
click at [538, 46] on link "Visi produkti" at bounding box center [534, 50] width 80 height 26
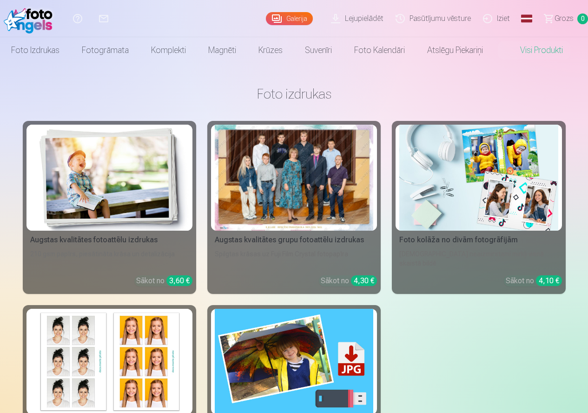
click at [497, 21] on link "Iziet" at bounding box center [497, 18] width 39 height 37
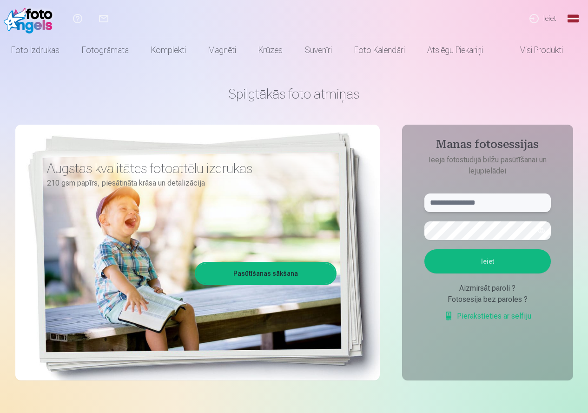
click at [496, 202] on input "text" at bounding box center [487, 202] width 126 height 19
type input "**********"
click at [540, 231] on button "button" at bounding box center [541, 231] width 18 height 18
click at [480, 263] on button "Ieiet" at bounding box center [487, 261] width 126 height 24
